Goal: Task Accomplishment & Management: Manage account settings

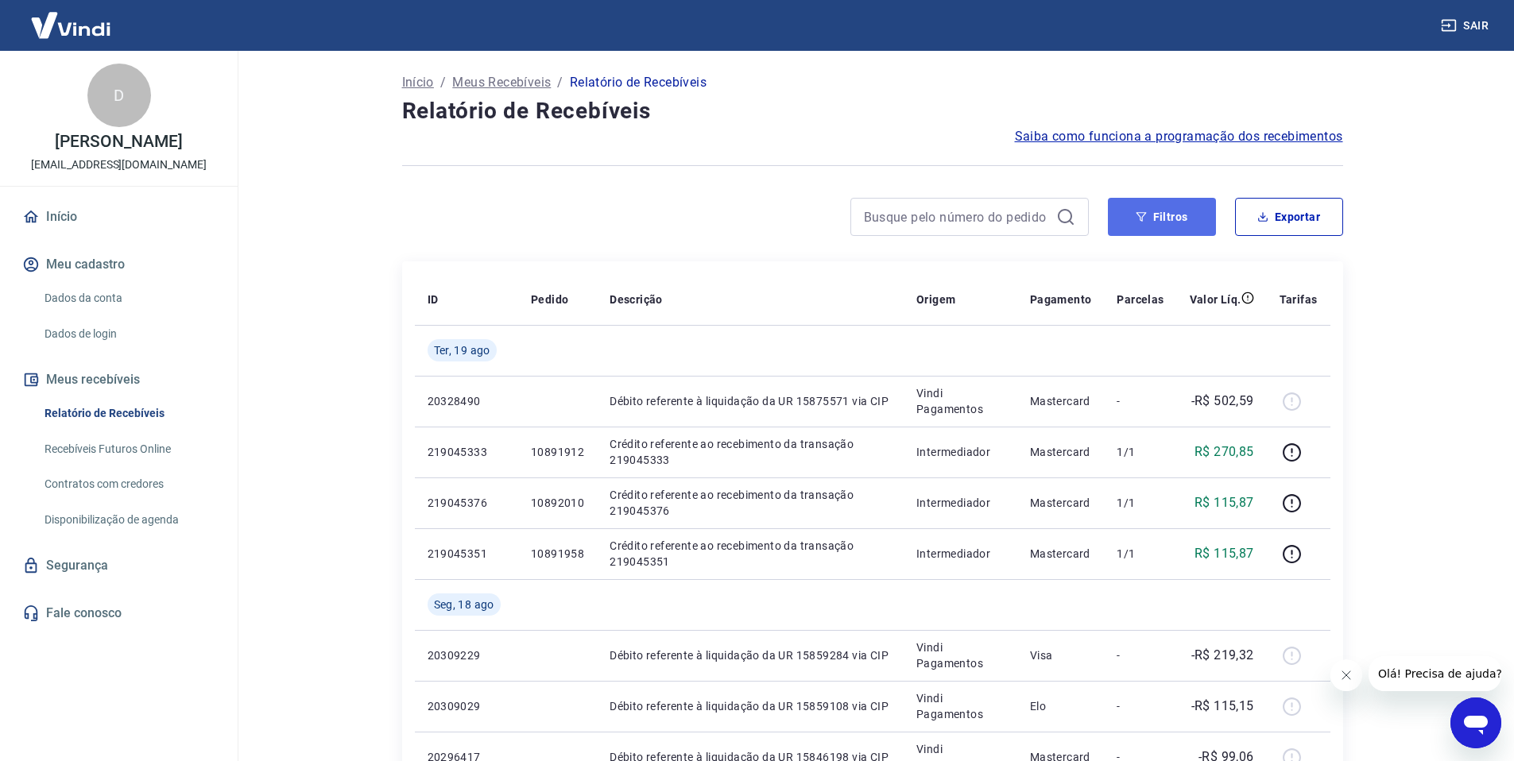
click at [1141, 217] on icon "button" at bounding box center [1141, 216] width 11 height 11
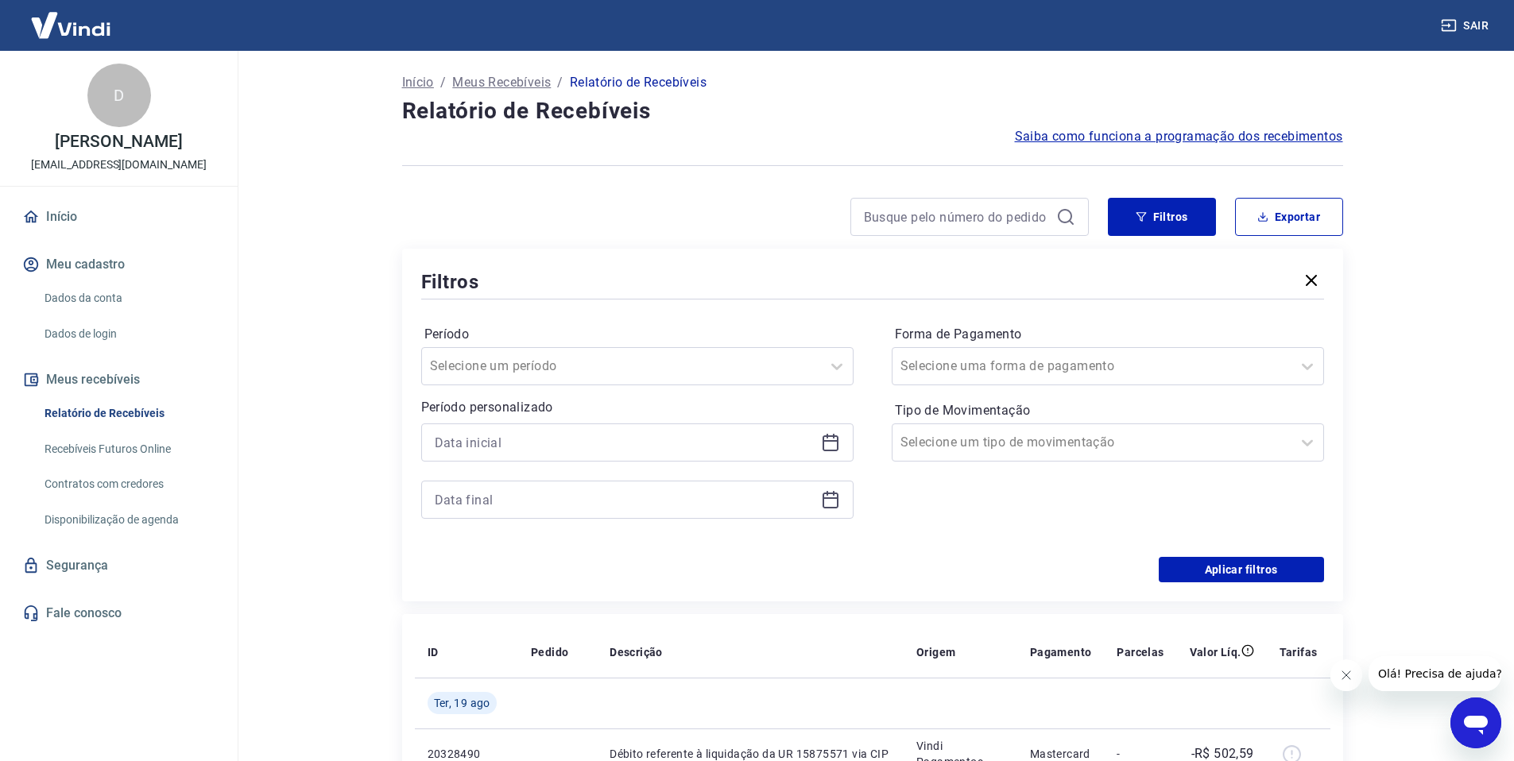
click at [832, 437] on icon at bounding box center [830, 442] width 19 height 19
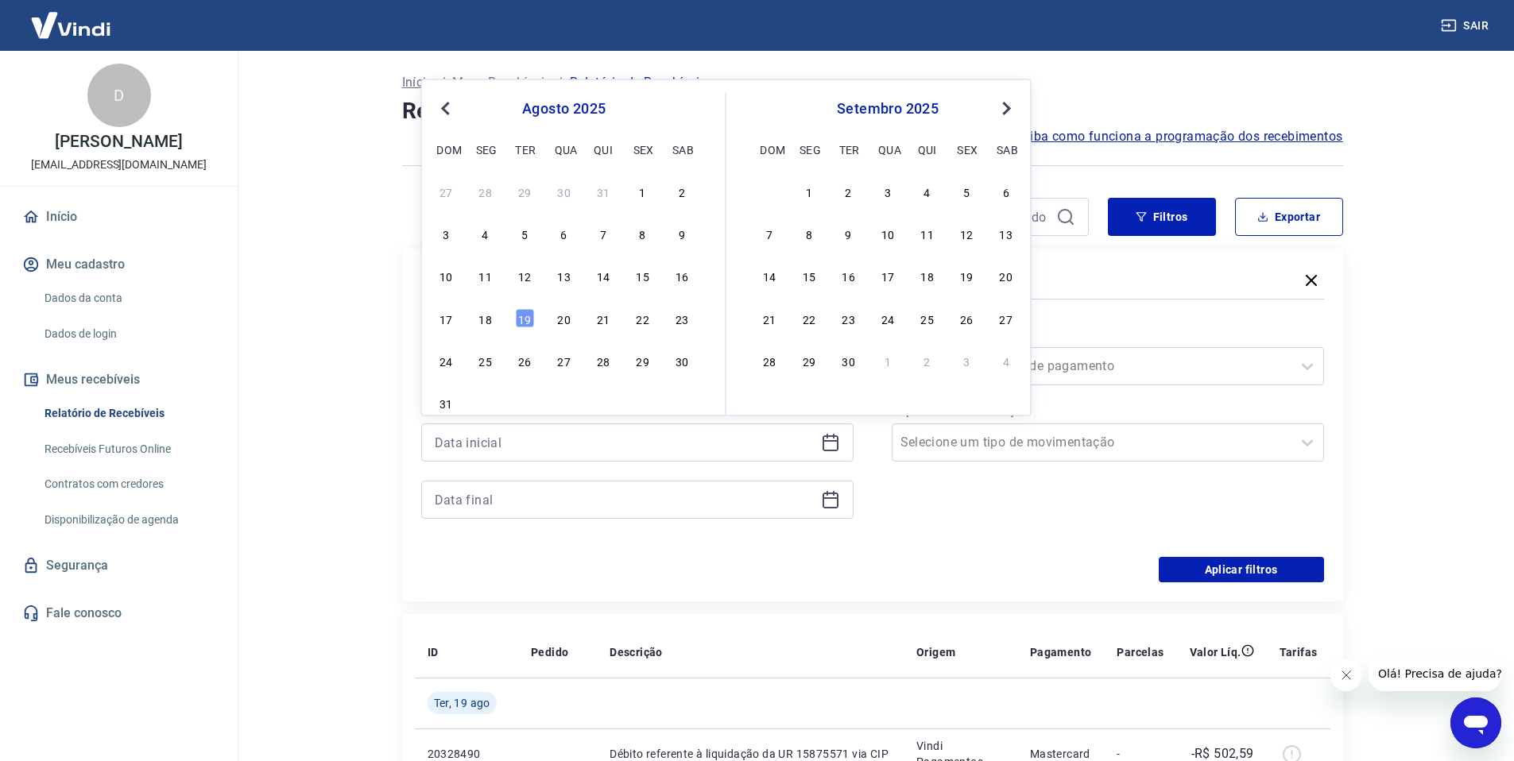
click at [448, 112] on span "Previous Month" at bounding box center [448, 108] width 0 height 18
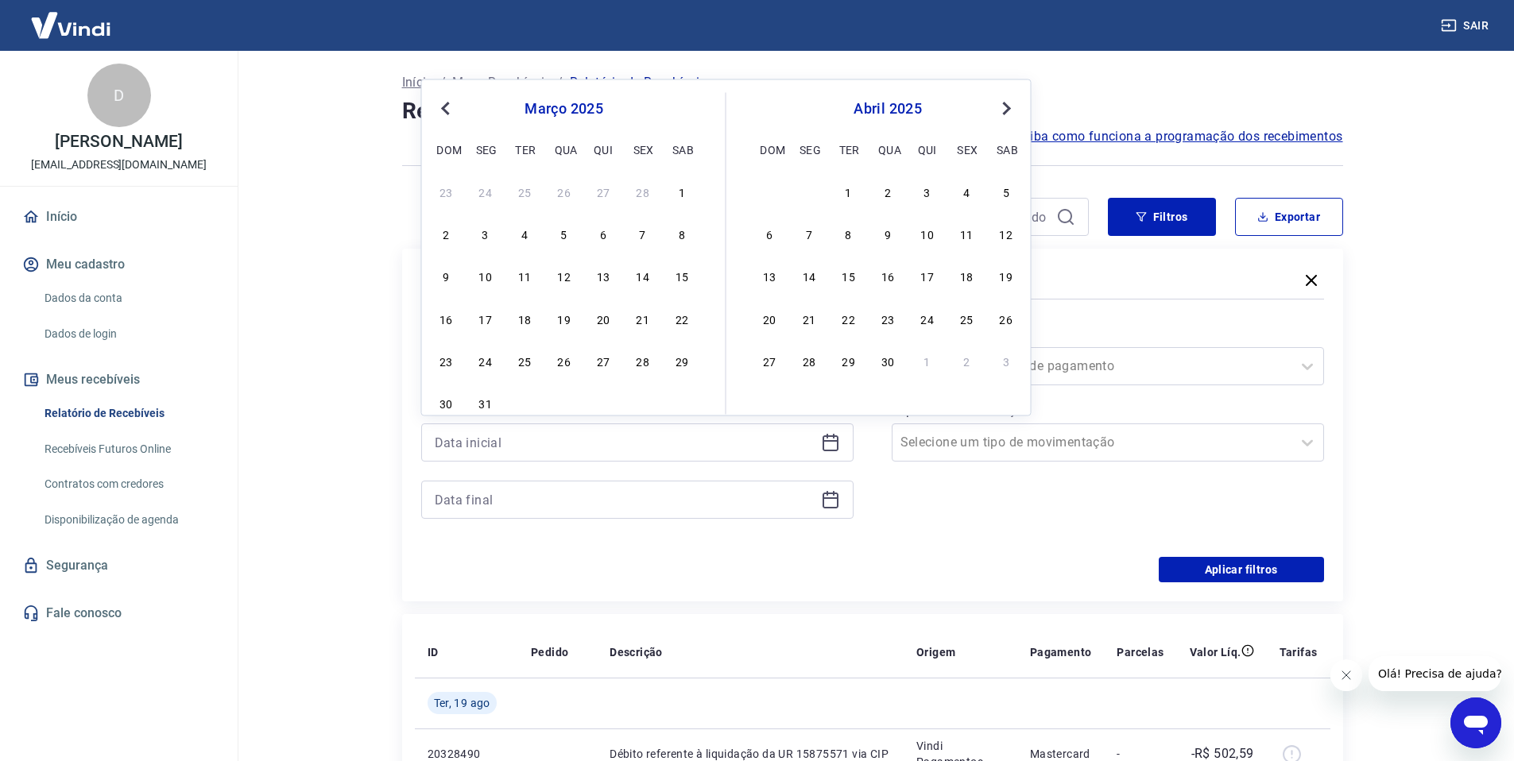
click at [448, 112] on span "Previous Month" at bounding box center [448, 108] width 0 height 18
click at [448, 111] on span "Previous Month" at bounding box center [448, 108] width 0 height 18
click at [436, 107] on button "Previous Month" at bounding box center [445, 108] width 19 height 19
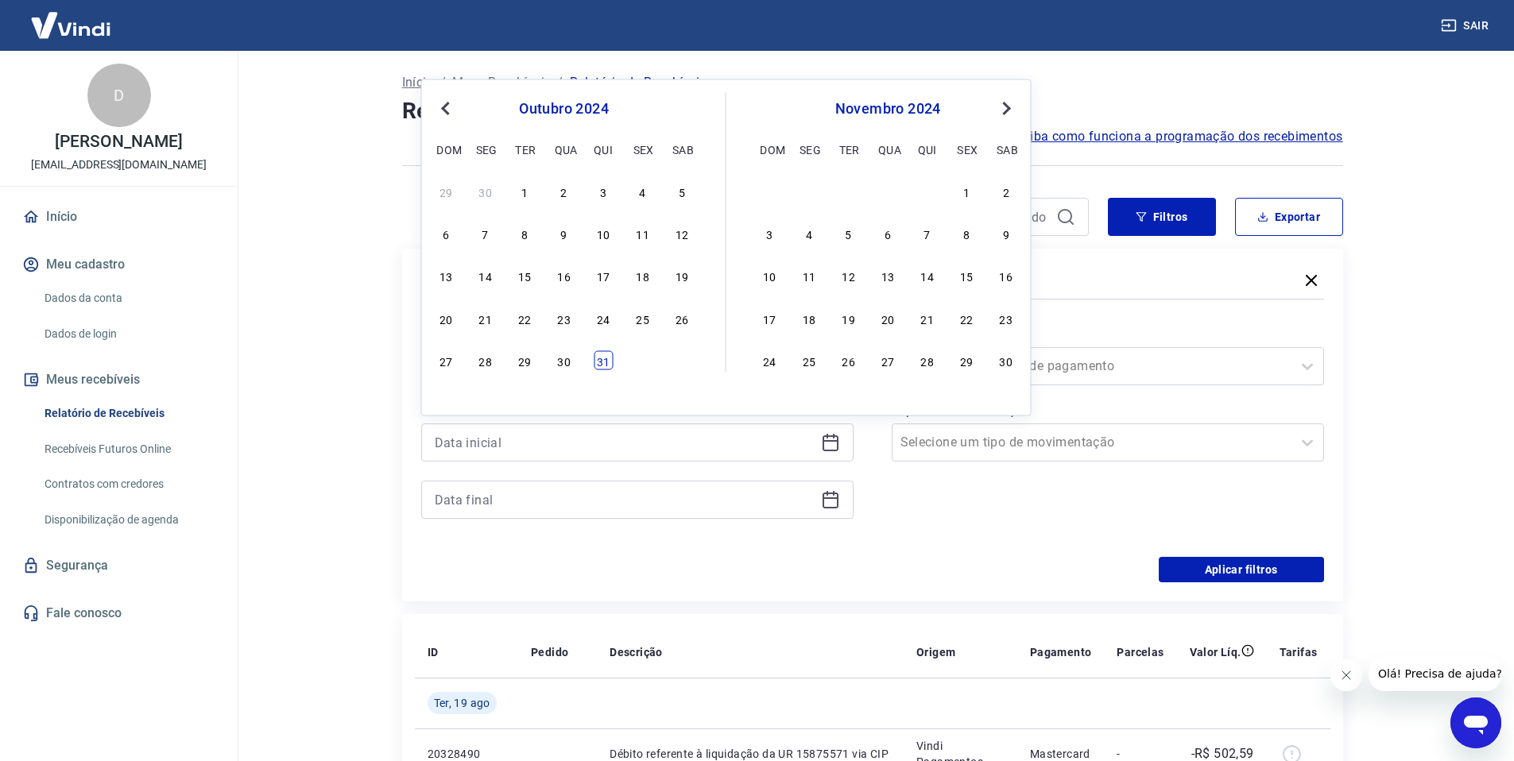
click at [602, 361] on div "31" at bounding box center [603, 360] width 19 height 19
type input "31/10/2024"
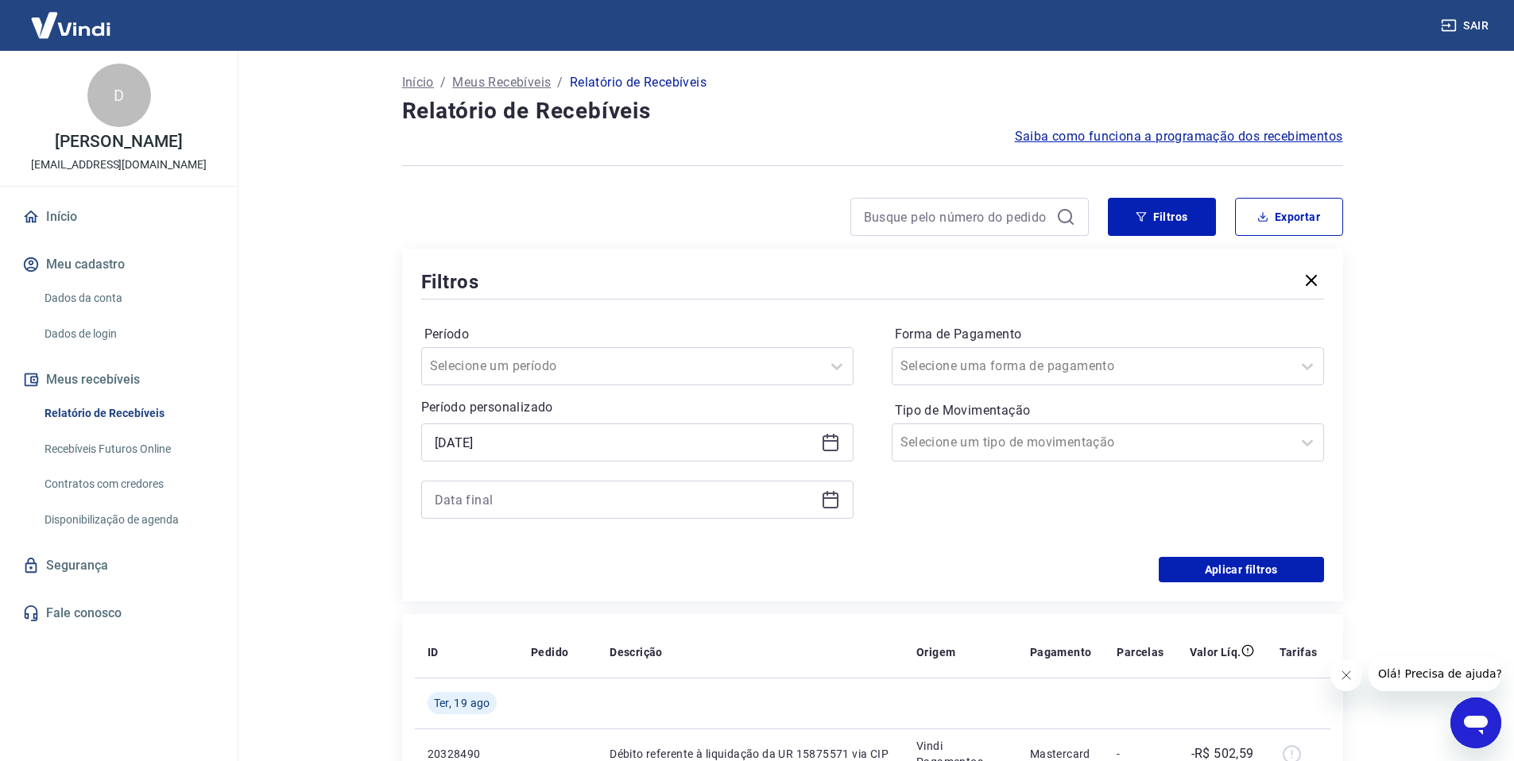
click at [829, 498] on icon at bounding box center [831, 499] width 16 height 2
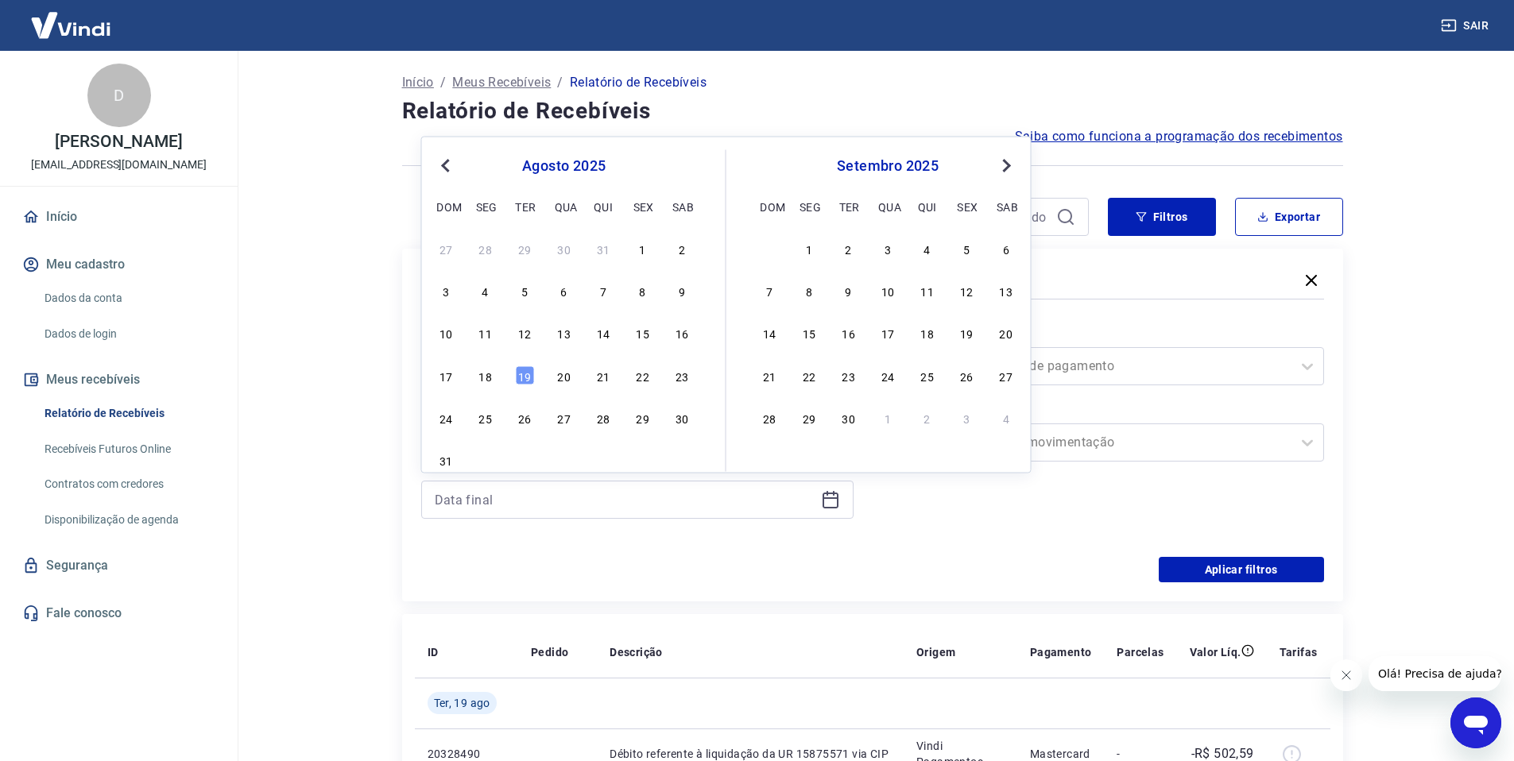
click at [448, 165] on span "Previous Month" at bounding box center [448, 165] width 0 height 18
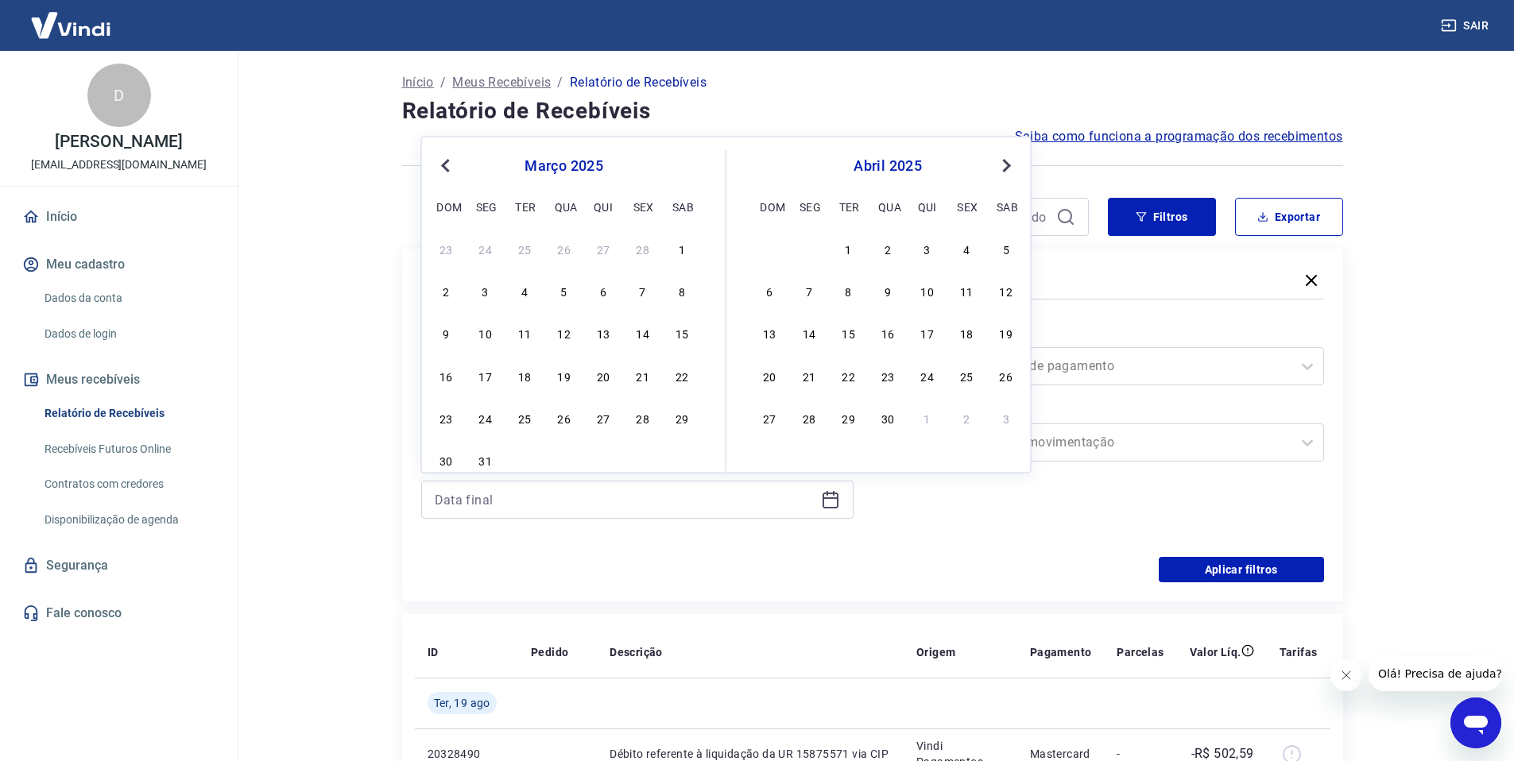
click at [448, 165] on span "Previous Month" at bounding box center [448, 165] width 0 height 18
click at [681, 418] on div "30" at bounding box center [681, 418] width 19 height 19
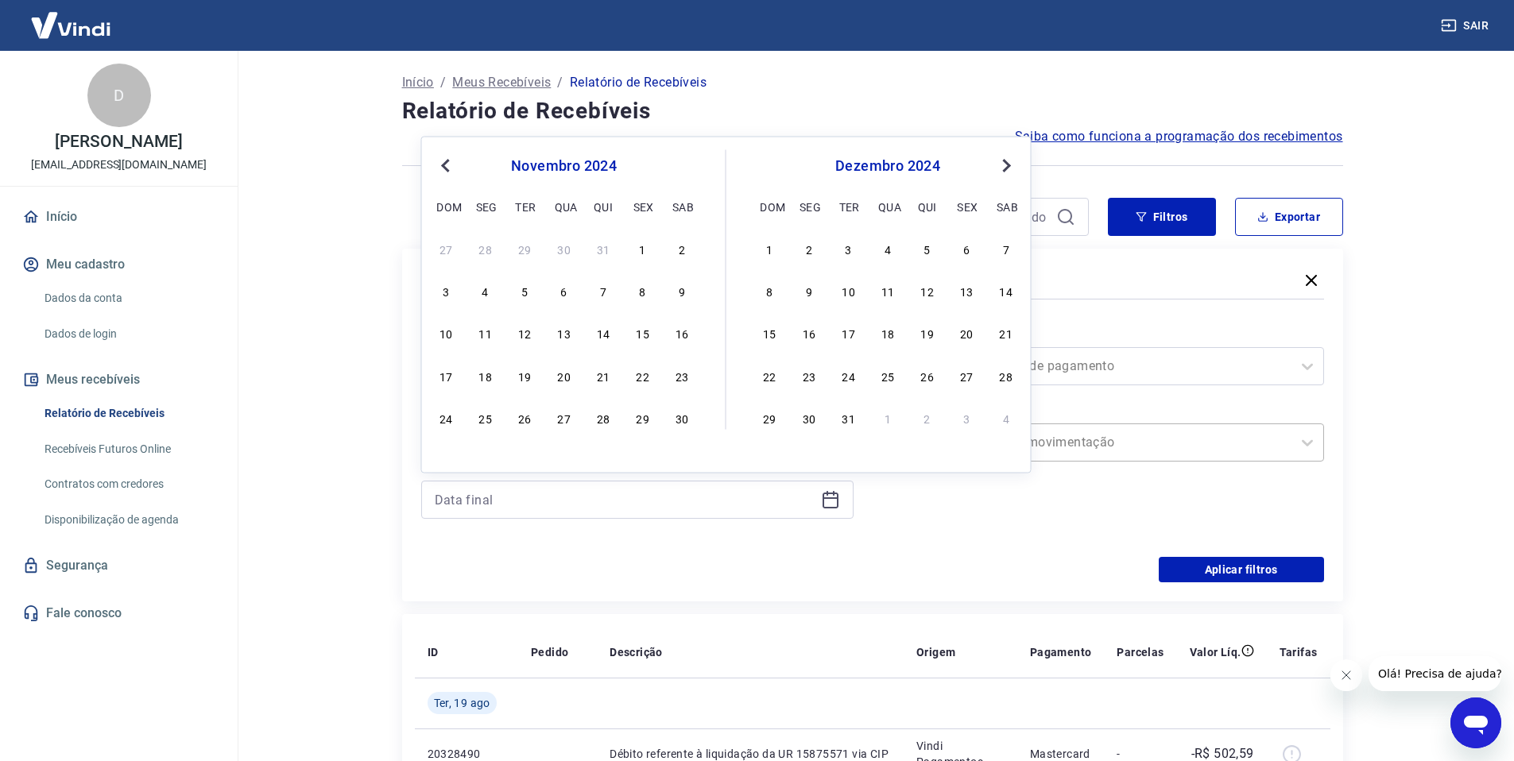
type input "30/11/2024"
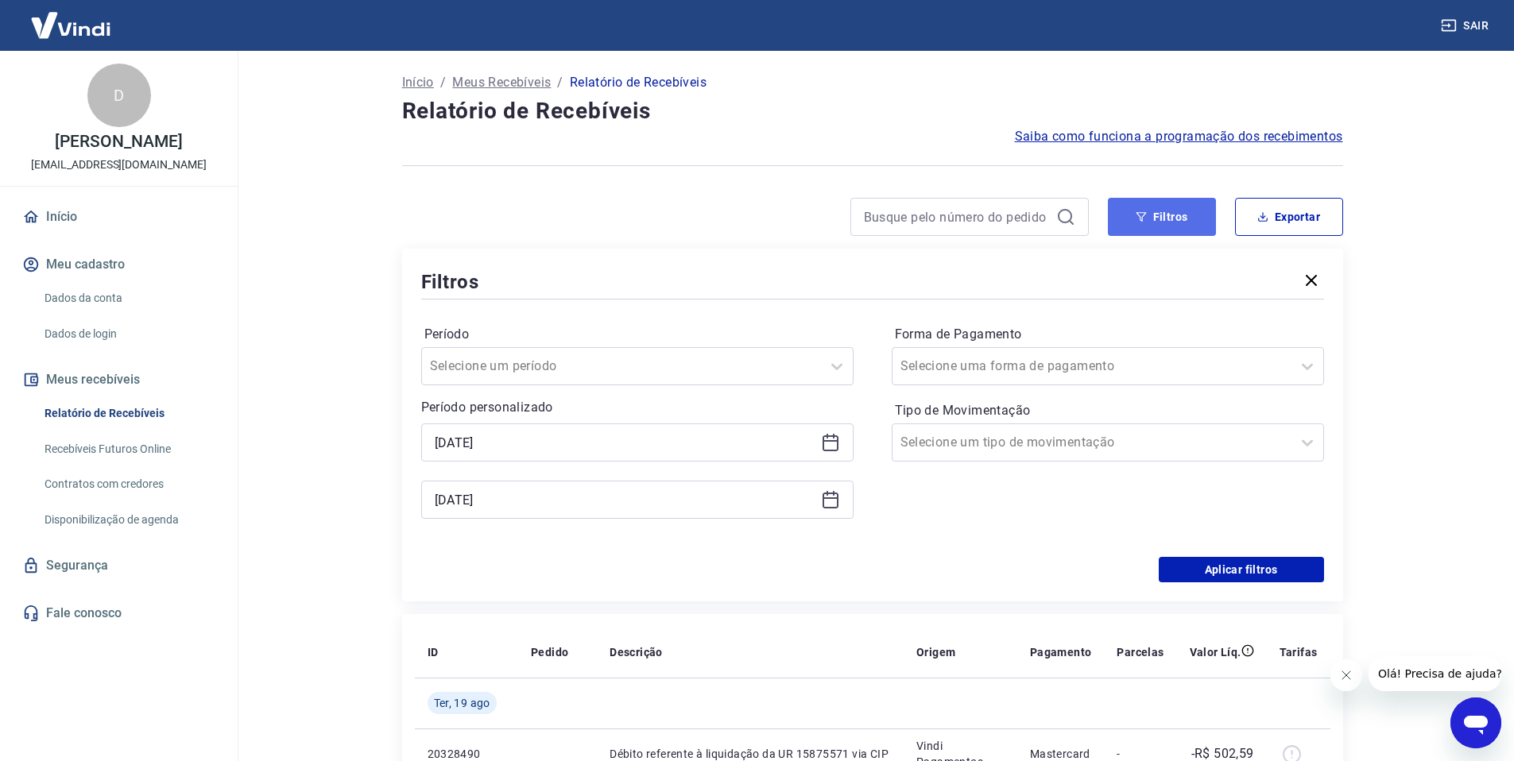
click at [1160, 219] on button "Filtros" at bounding box center [1162, 217] width 108 height 38
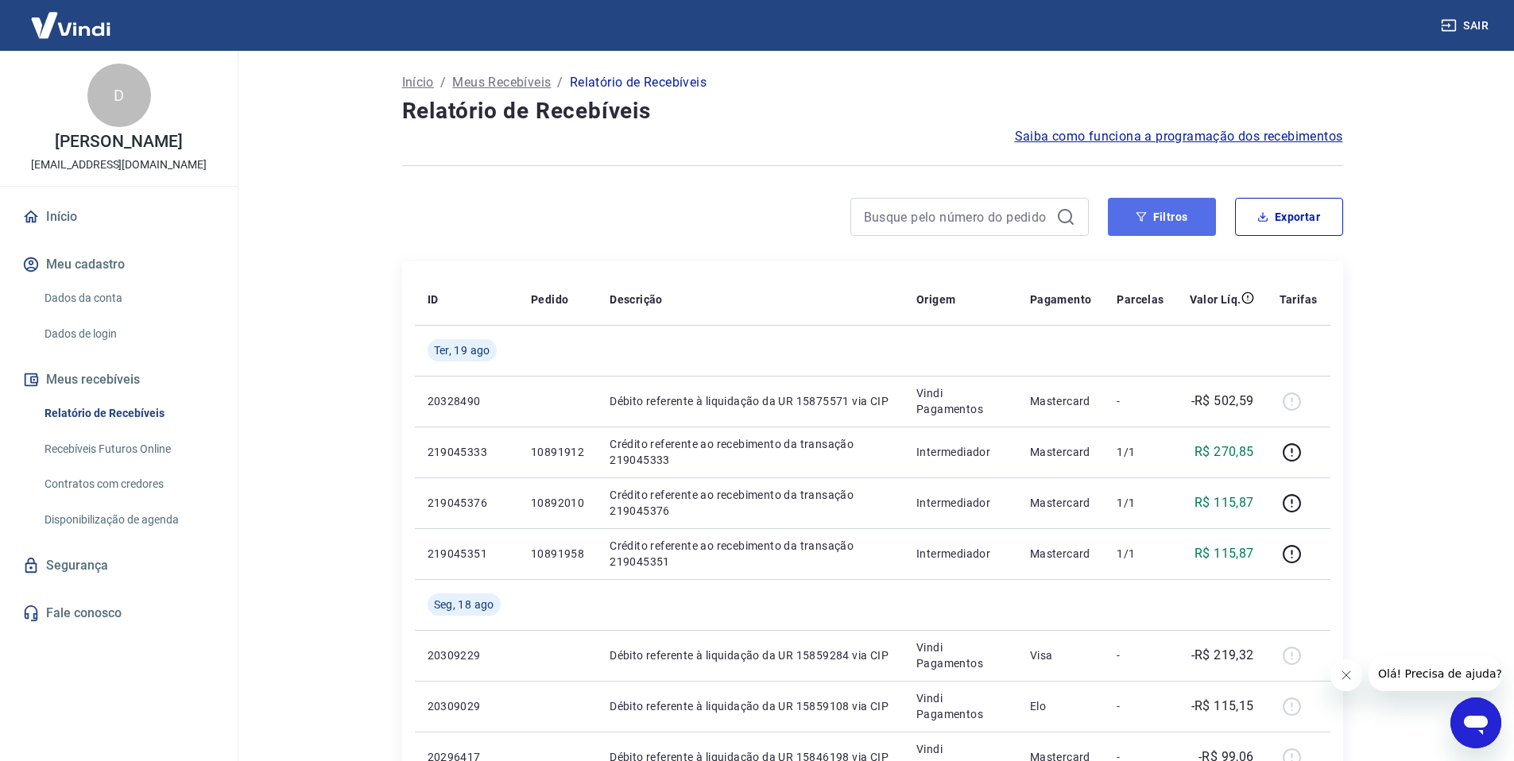
click at [1153, 225] on button "Filtros" at bounding box center [1162, 217] width 108 height 38
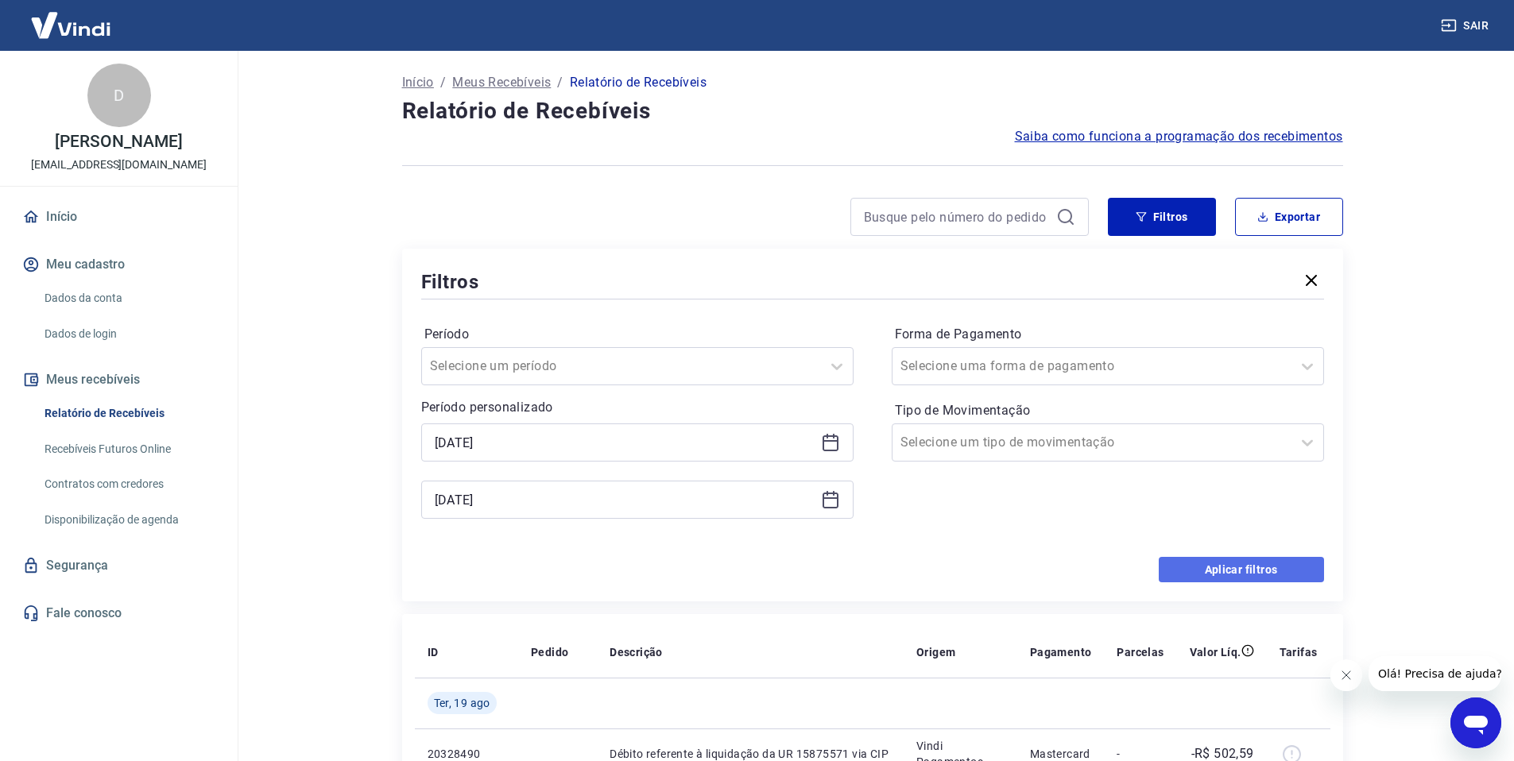
click at [1245, 565] on button "Aplicar filtros" at bounding box center [1241, 569] width 165 height 25
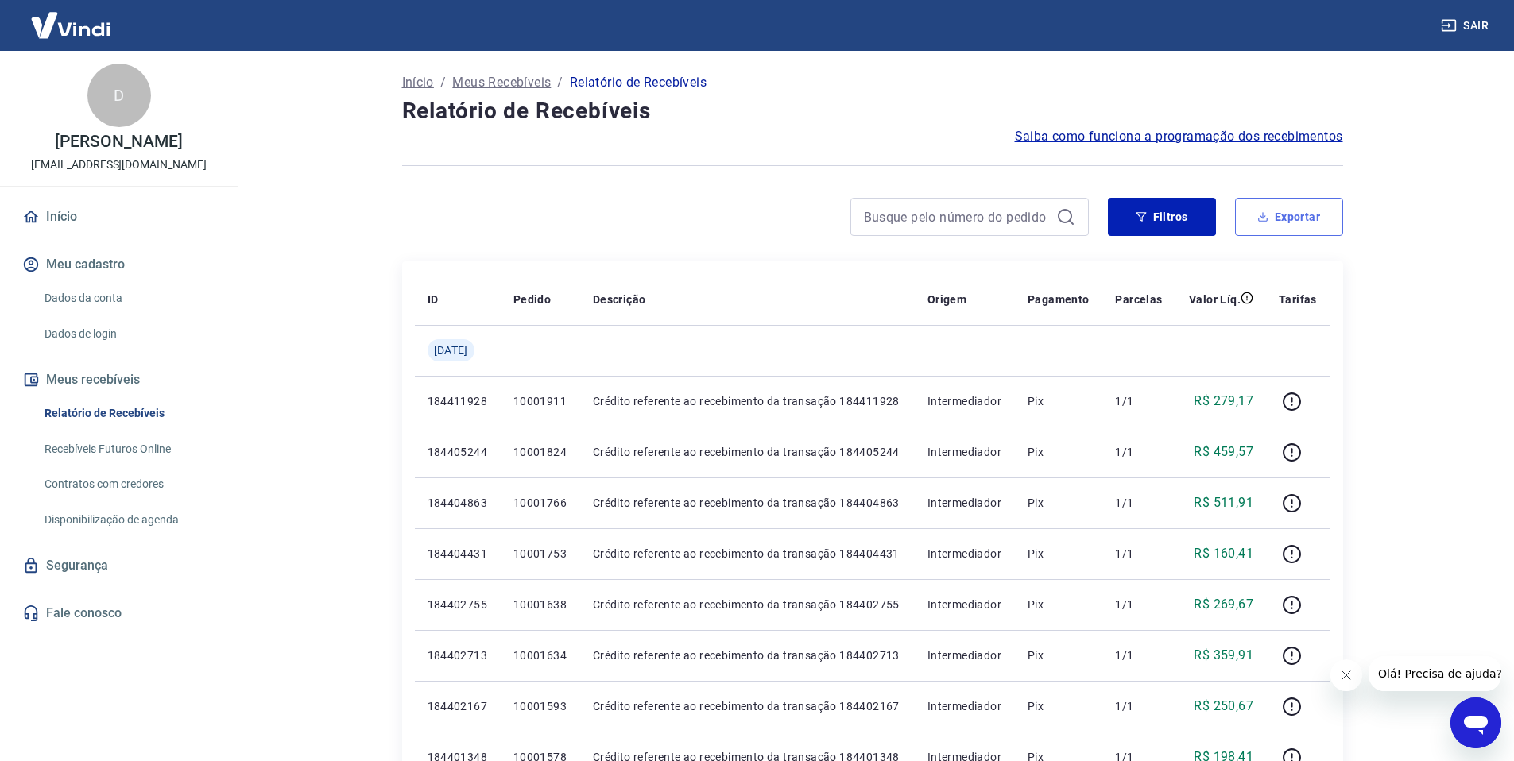
click at [1304, 230] on button "Exportar" at bounding box center [1289, 217] width 108 height 38
type input "31/10/2024"
type input "30/11/2024"
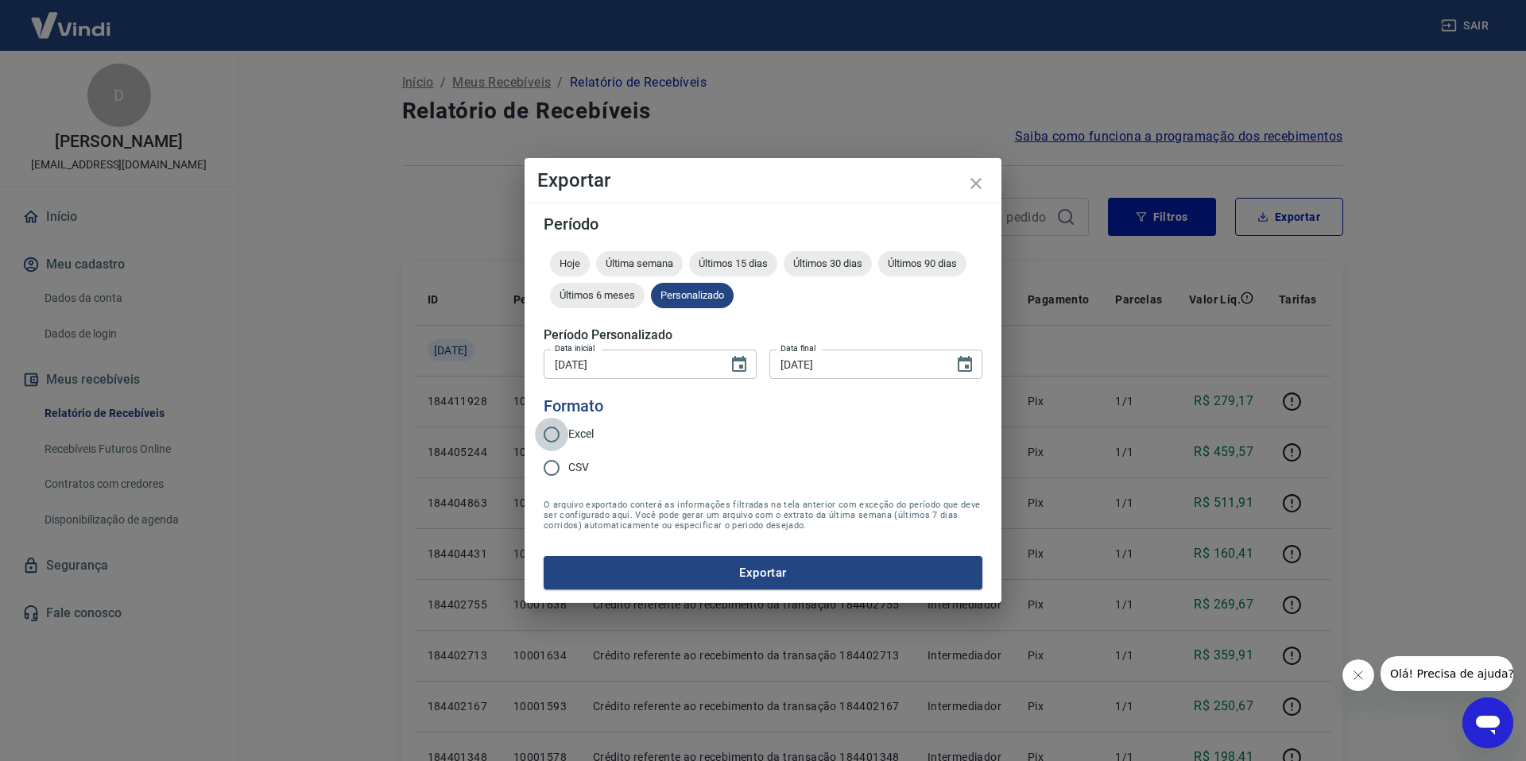
click at [553, 432] on input "Excel" at bounding box center [551, 434] width 33 height 33
radio input "true"
click at [831, 577] on button "Exportar" at bounding box center [763, 572] width 439 height 33
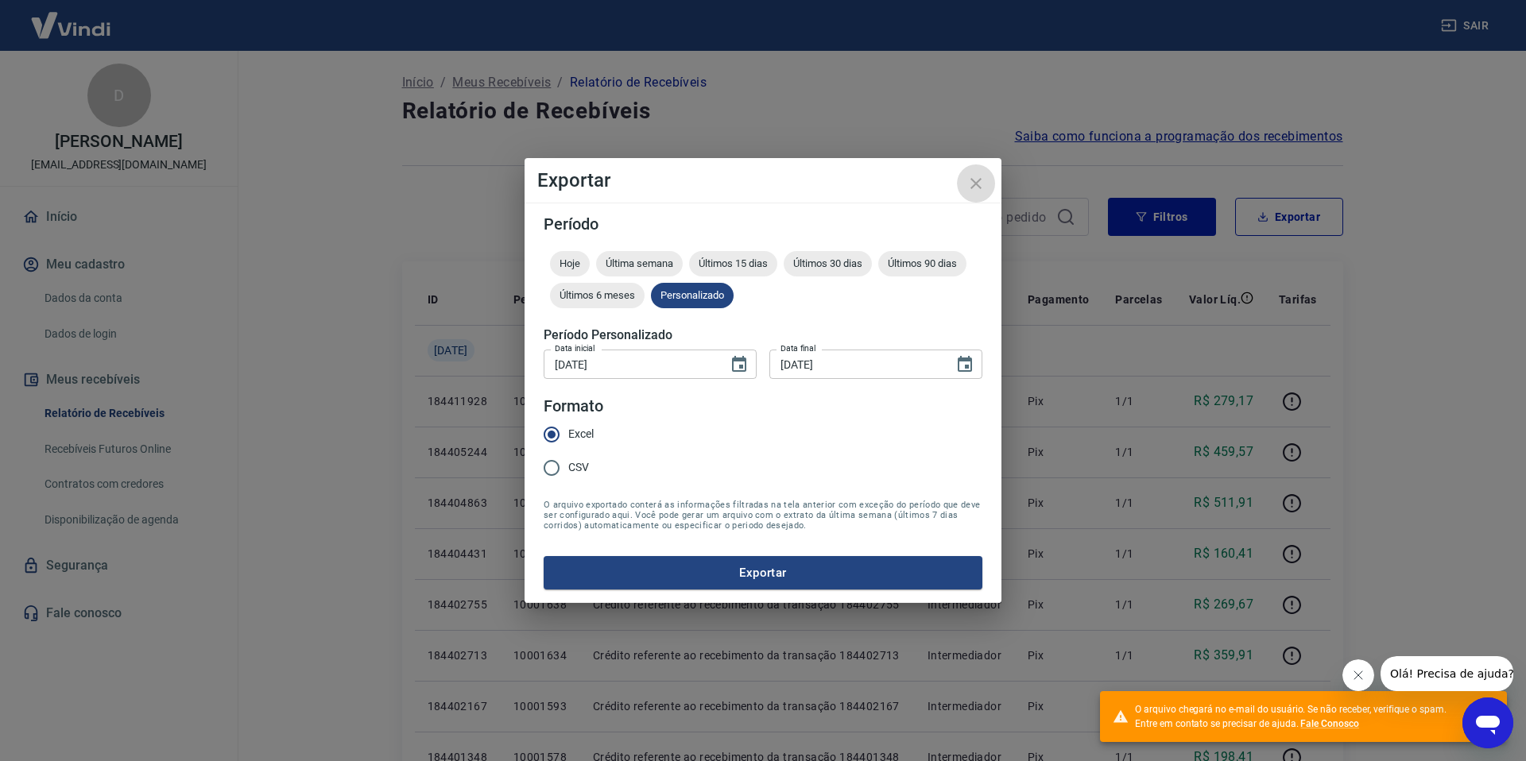
click at [980, 182] on icon "close" at bounding box center [976, 183] width 19 height 19
